Goal: Information Seeking & Learning: Learn about a topic

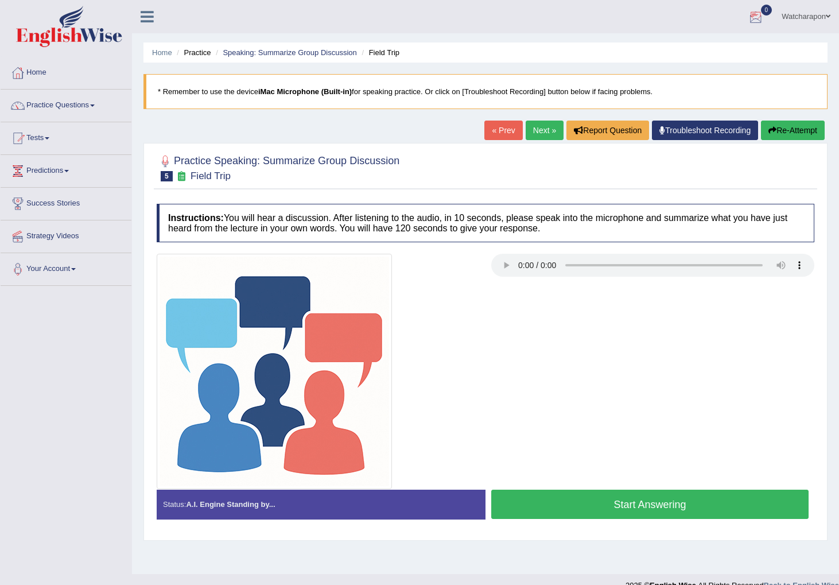
click at [807, 15] on link "Watcharapon" at bounding box center [806, 15] width 66 height 30
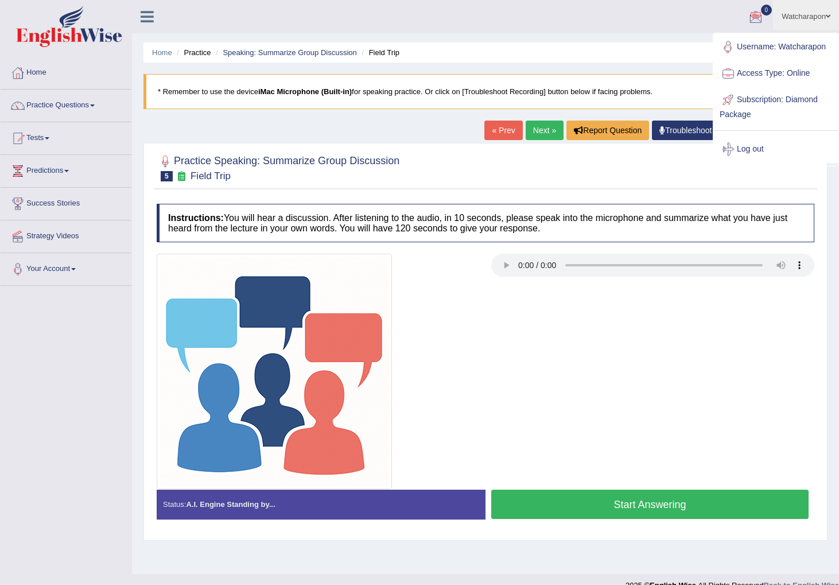
click at [438, 173] on div at bounding box center [486, 167] width 658 height 35
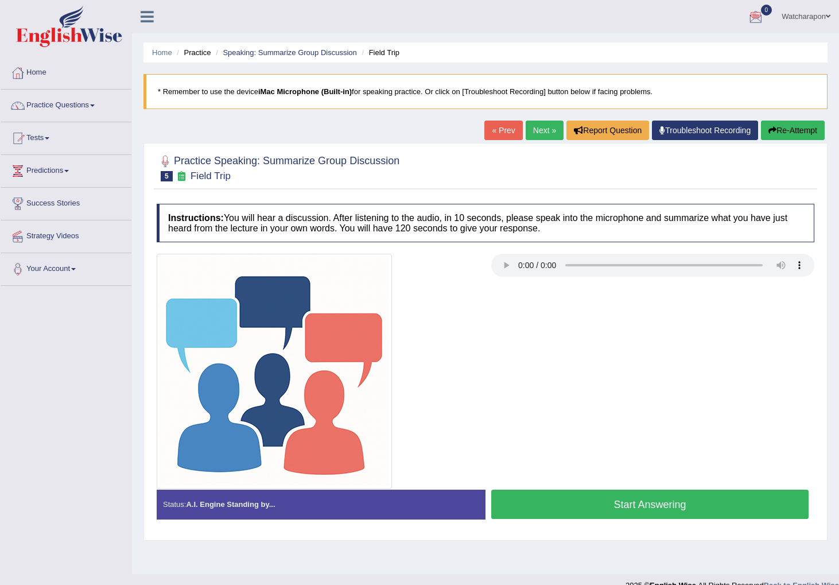
click at [790, 12] on link "Watcharapon" at bounding box center [806, 15] width 66 height 30
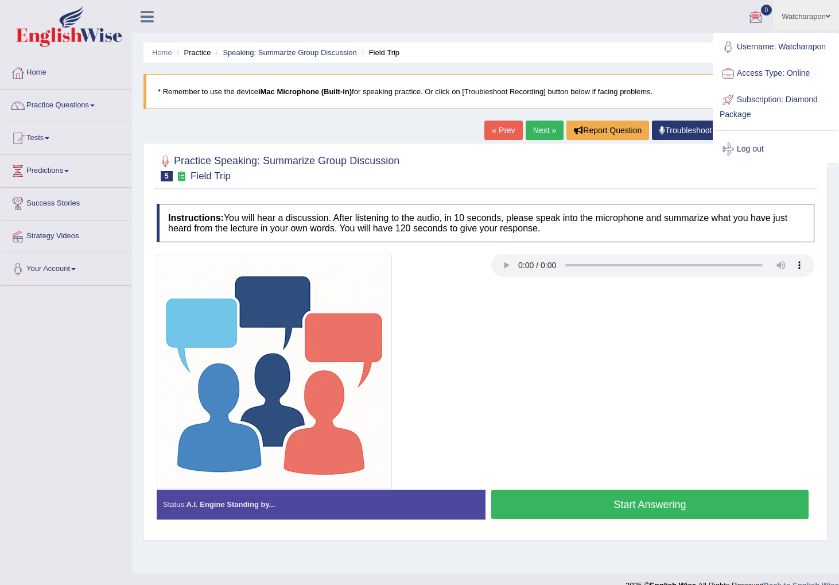
scroll to position [1, 0]
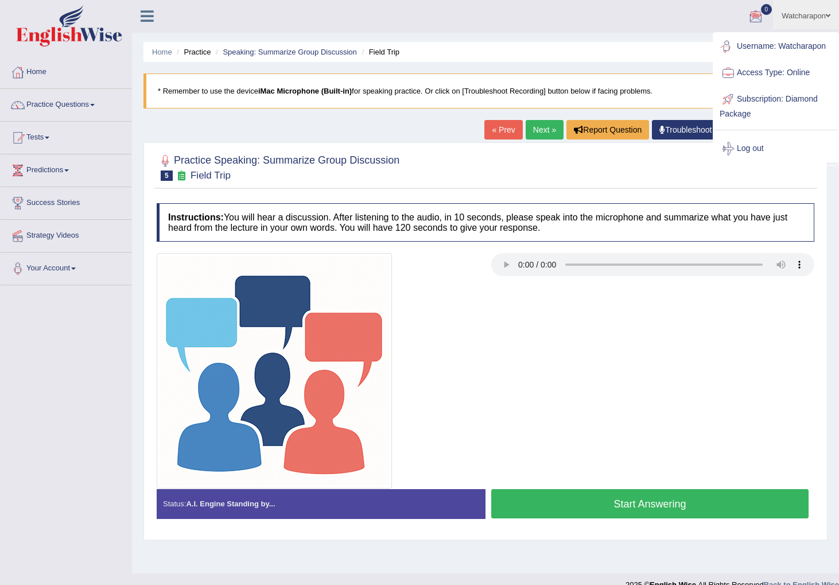
click at [787, 46] on link "Username: Watcharapon" at bounding box center [776, 46] width 124 height 26
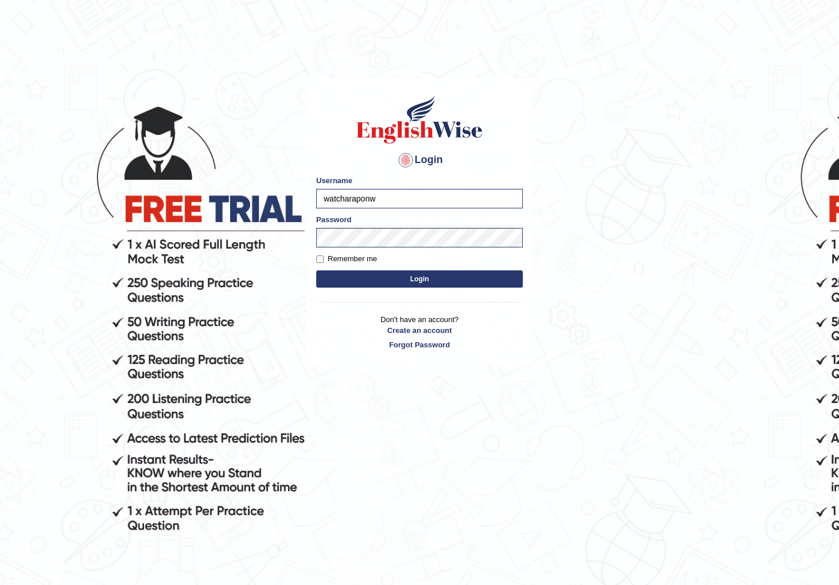
type input "watcharapon"
click at [316, 270] on button "Login" at bounding box center [419, 278] width 207 height 17
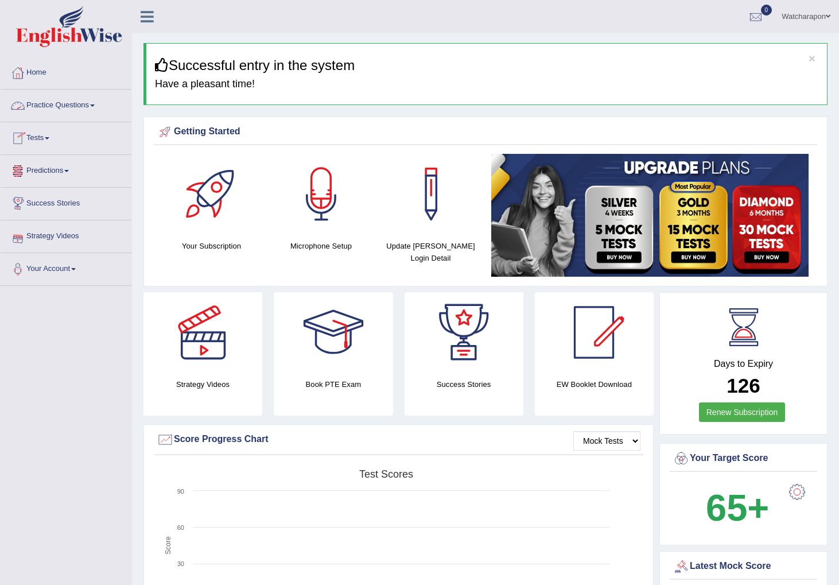
click at [64, 106] on link "Practice Questions" at bounding box center [66, 104] width 131 height 29
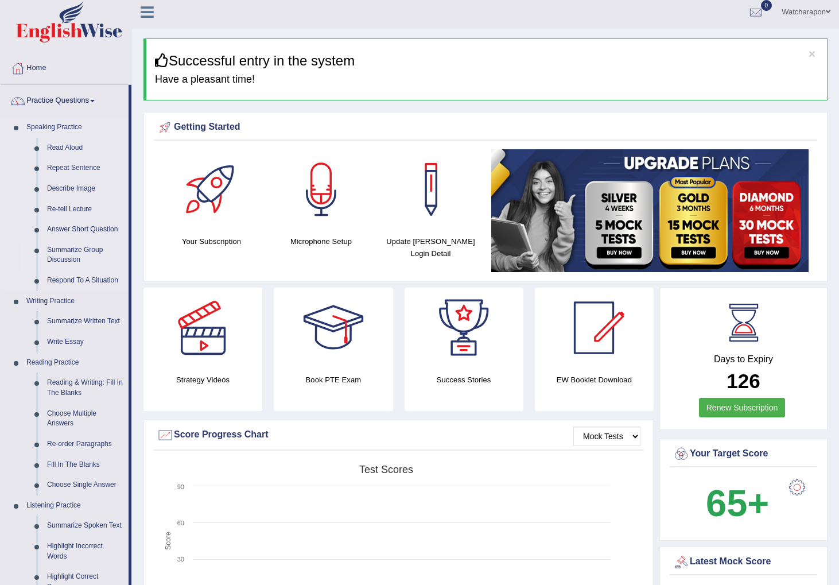
click at [58, 252] on link "Summarize Group Discussion" at bounding box center [85, 255] width 87 height 30
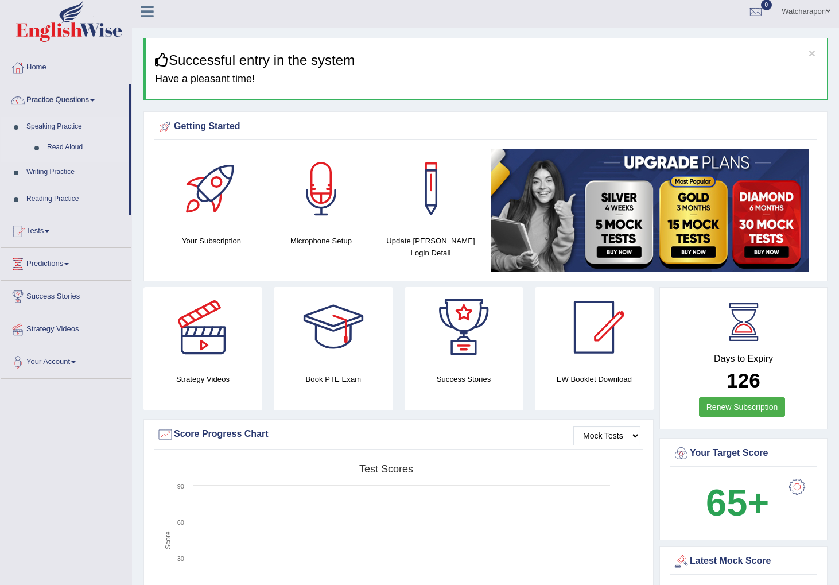
scroll to position [6, 0]
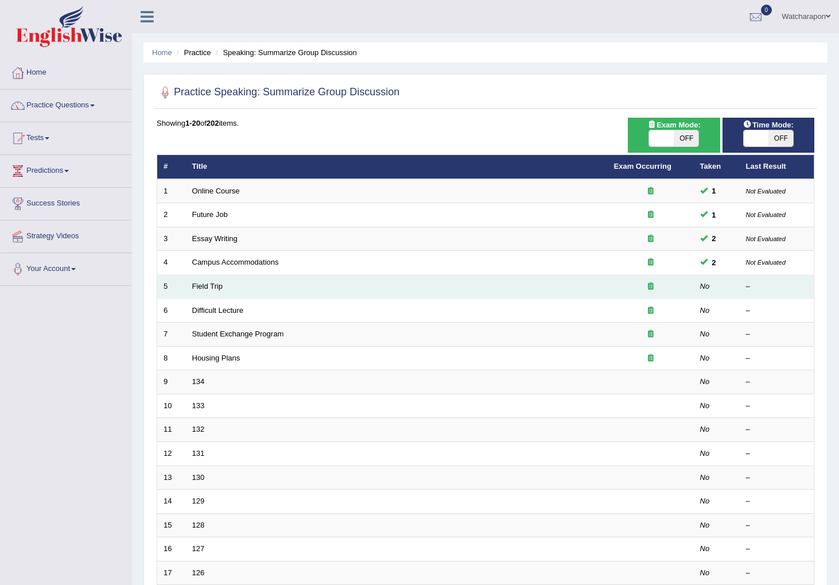
click at [252, 286] on td "Field Trip" at bounding box center [397, 287] width 422 height 24
click at [196, 285] on link "Field Trip" at bounding box center [207, 286] width 30 height 9
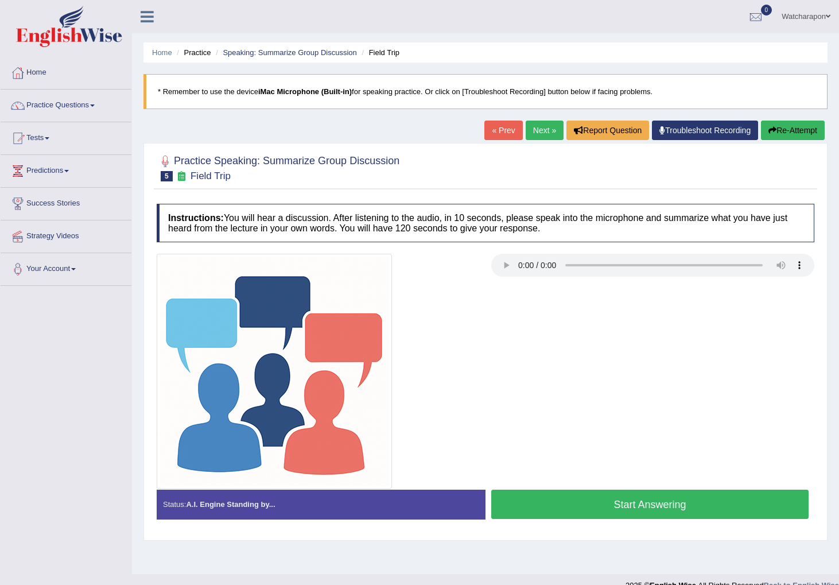
scroll to position [10, 0]
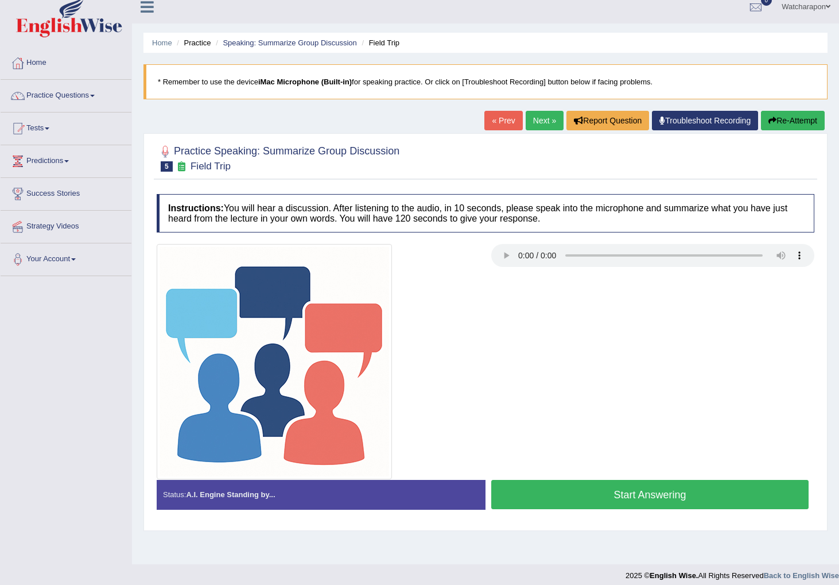
click at [543, 495] on button "Start Answering" at bounding box center [649, 494] width 317 height 29
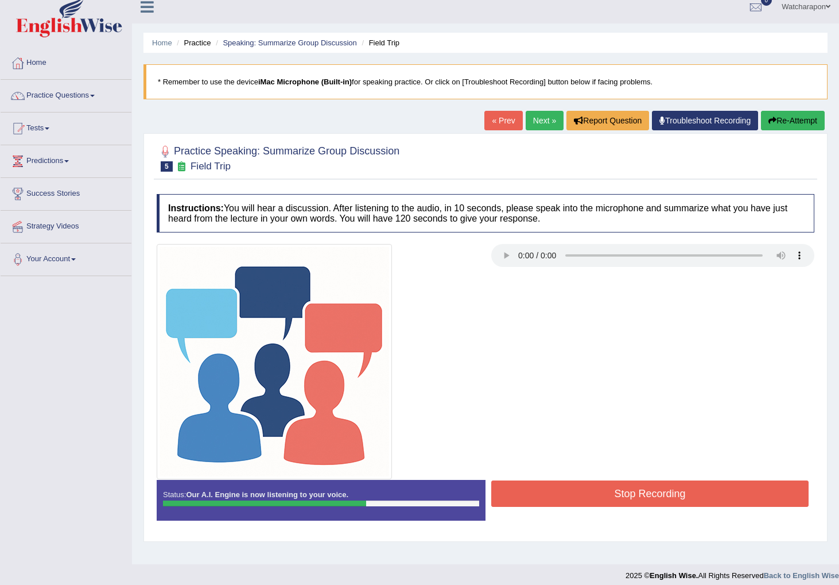
click at [566, 489] on button "Stop Recording" at bounding box center [649, 493] width 317 height 26
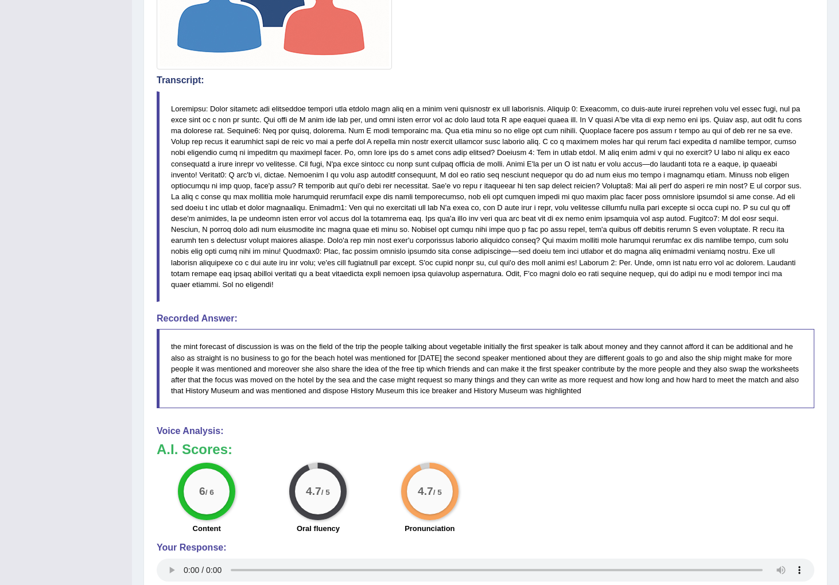
scroll to position [421, 0]
